Goal: Check status: Check status

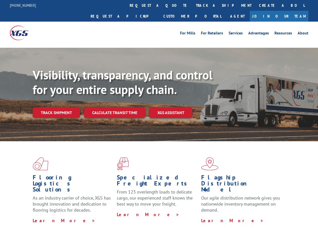
click at [159, 118] on div "Visibility, transparency, and control for your entire supply chain. Track shipm…" at bounding box center [175, 103] width 285 height 70
click at [192, 5] on link "track a shipment" at bounding box center [223, 5] width 63 height 11
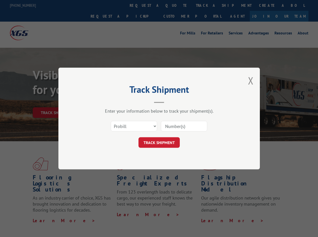
click at [176, 5] on div "Track Shipment Enter your information below to track your shipment(s). Select c…" at bounding box center [159, 118] width 318 height 237
click at [207, 5] on div "Track Shipment Enter your information below to track your shipment(s). Select c…" at bounding box center [159, 118] width 318 height 237
click at [56, 102] on div "Track Shipment Enter your information below to track your shipment(s). Select c…" at bounding box center [159, 118] width 318 height 237
click at [114, 102] on header "Track Shipment" at bounding box center [159, 94] width 151 height 17
click at [171, 102] on header "Track Shipment" at bounding box center [159, 94] width 151 height 17
